Goal: Transaction & Acquisition: Book appointment/travel/reservation

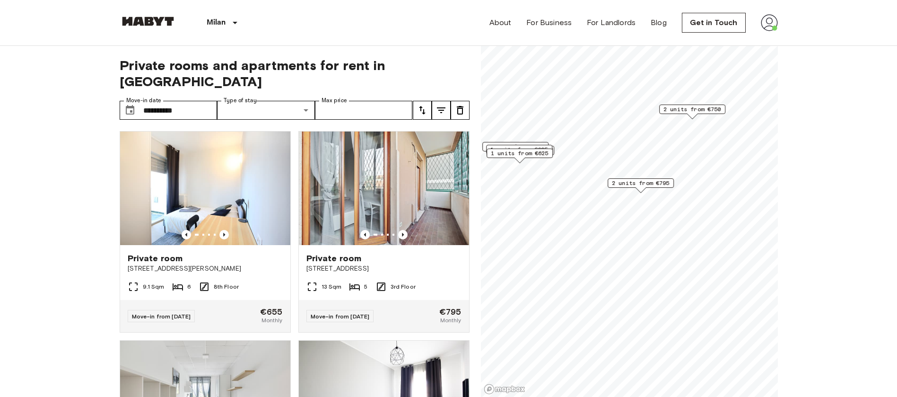
click at [673, 111] on span "2 units from €750" at bounding box center [693, 109] width 58 height 9
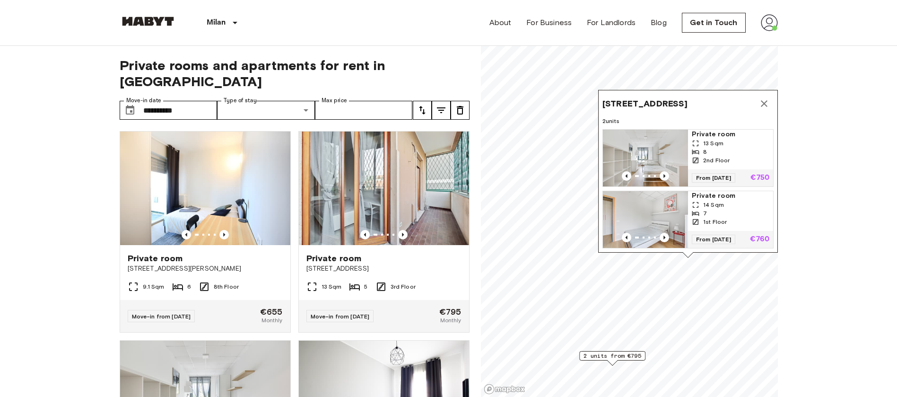
click at [624, 46] on div "1 units from €655 2 units from €795 Via Privata Deruta 22, 20132 Milano, IT 2 u…" at bounding box center [629, 46] width 297 height 0
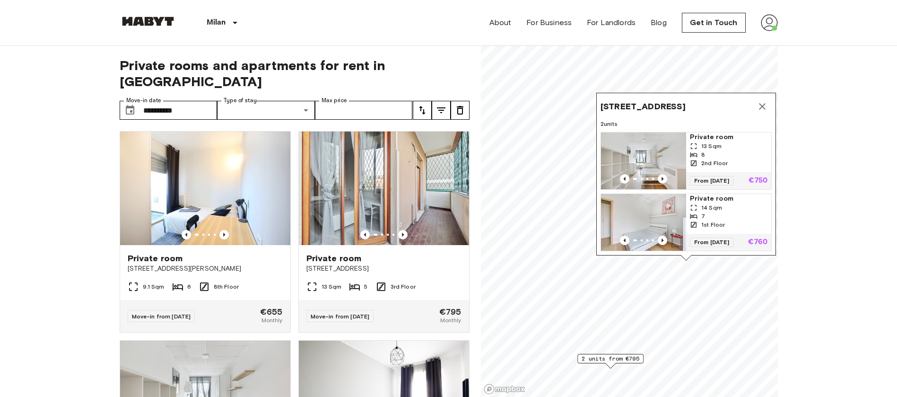
click at [667, 140] on img "Map marker" at bounding box center [643, 160] width 85 height 57
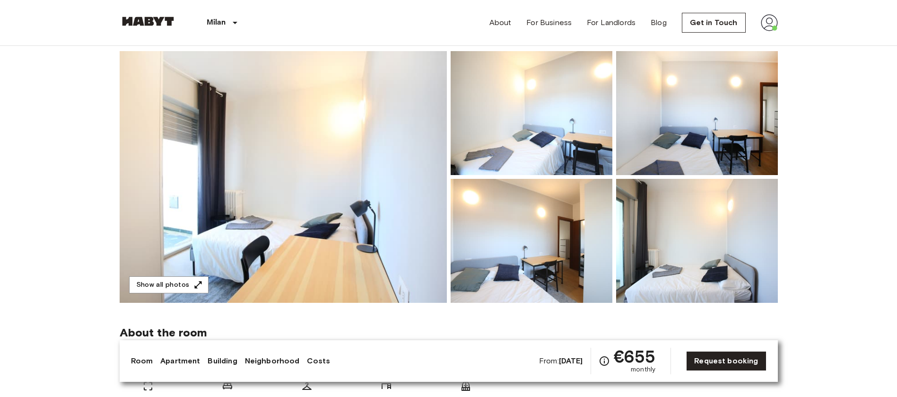
click at [334, 195] on img at bounding box center [283, 177] width 327 height 252
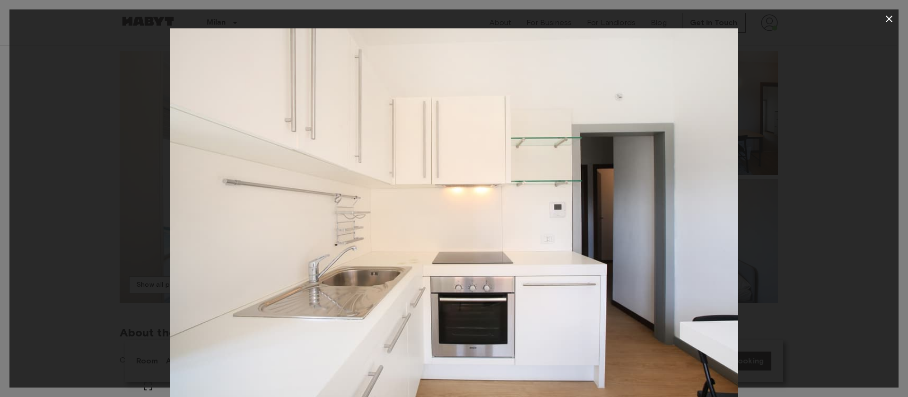
click at [491, 151] on img at bounding box center [454, 217] width 568 height 379
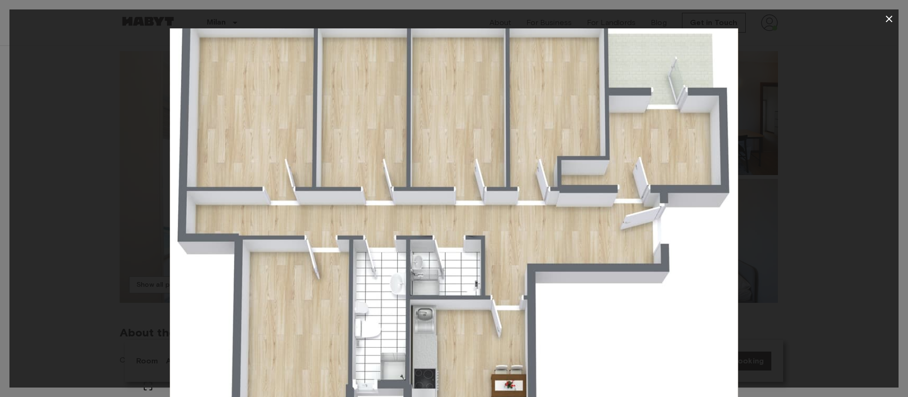
click at [897, 8] on div at bounding box center [454, 198] width 908 height 397
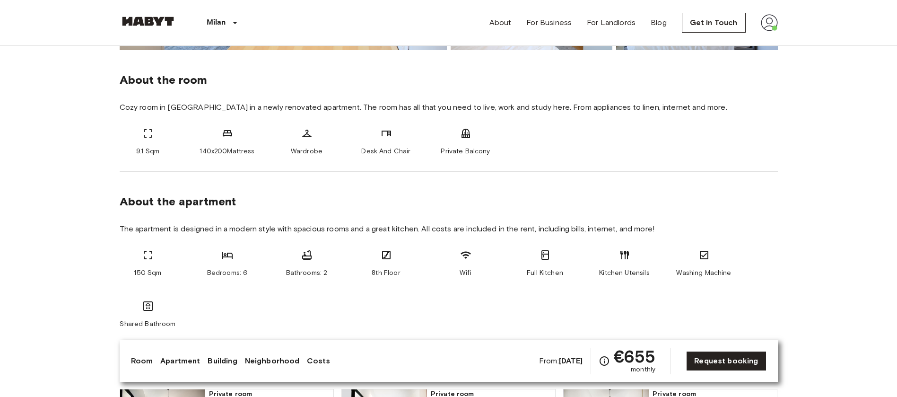
scroll to position [324, 0]
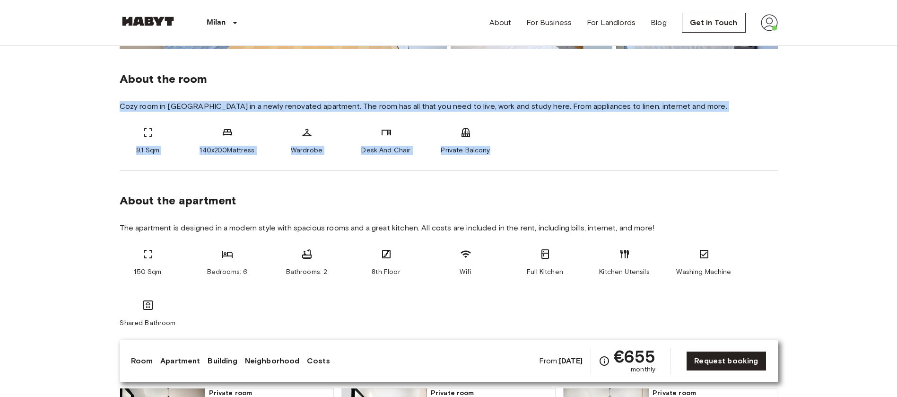
drag, startPoint x: 116, startPoint y: 106, endPoint x: 504, endPoint y: 158, distance: 390.9
copy div "Cozy room in San Siro in a newly renovated apartment. The room has all that you…"
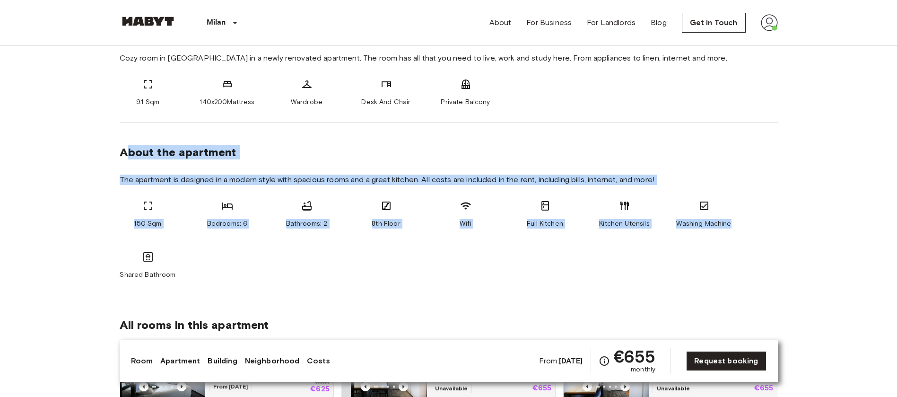
drag, startPoint x: 124, startPoint y: 151, endPoint x: 788, endPoint y: 242, distance: 669.9
copy section "bout the apartment The apartment is designed in a modern style with spacious ro…"
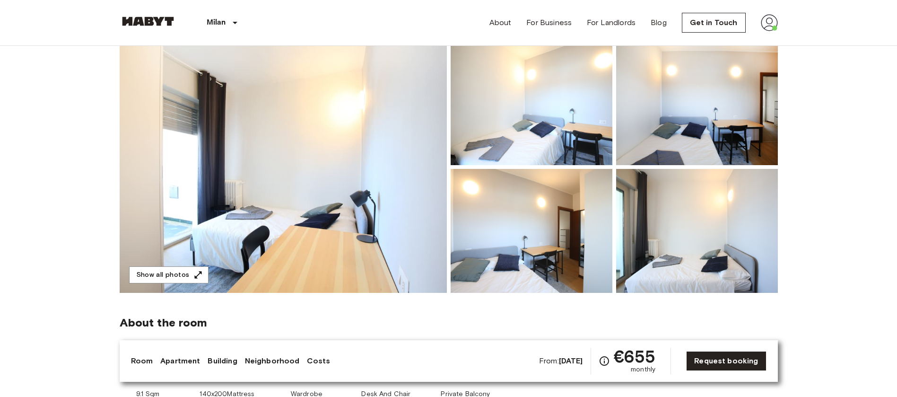
scroll to position [0, 0]
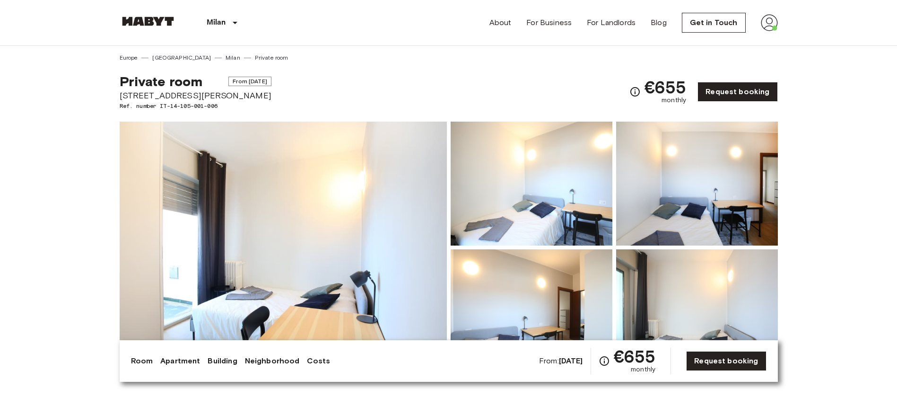
drag, startPoint x: 110, startPoint y: 91, endPoint x: 282, endPoint y: 96, distance: 171.8
copy span "Via Benjamin Constant, 2, 20153 Milano, IT"
